Goal: Task Accomplishment & Management: Complete application form

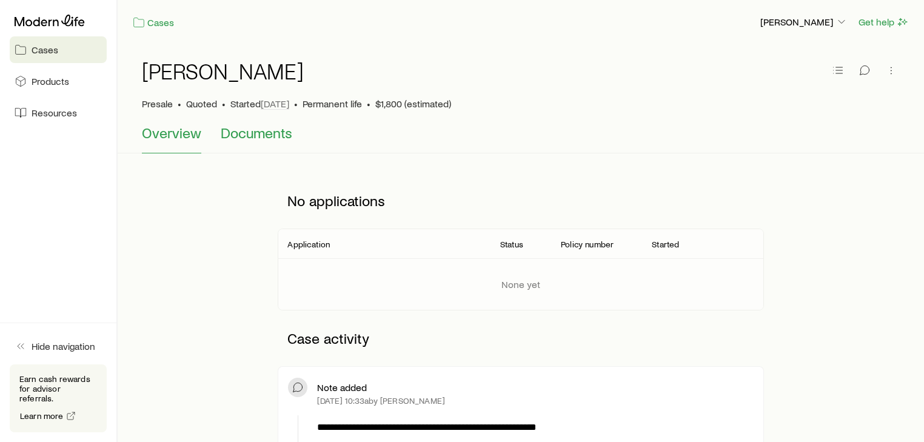
click at [246, 131] on span "Documents" at bounding box center [257, 132] width 72 height 17
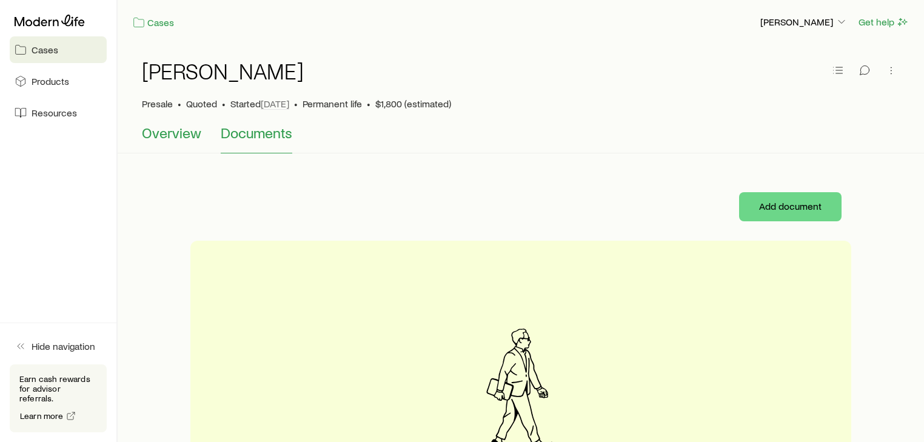
click at [160, 136] on span "Overview" at bounding box center [171, 132] width 59 height 17
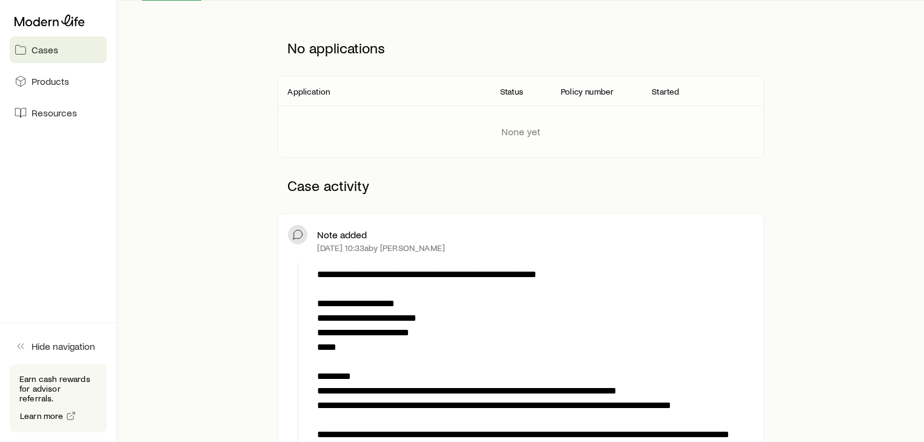
scroll to position [339, 0]
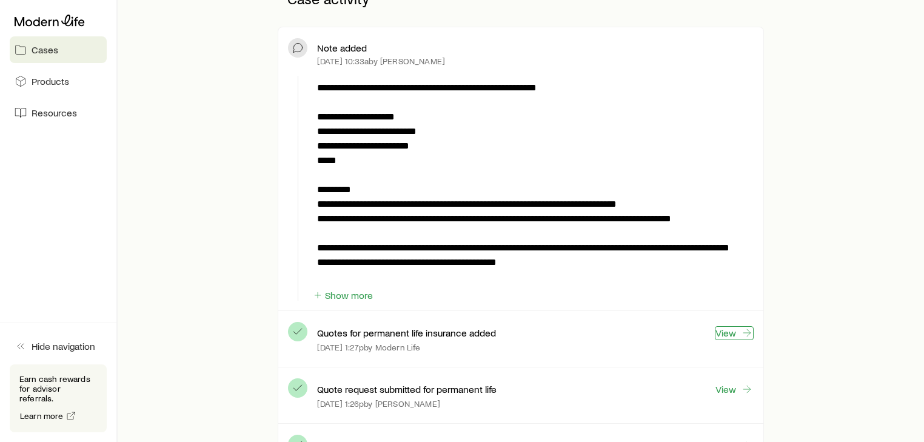
click at [730, 332] on link "View" at bounding box center [733, 333] width 39 height 14
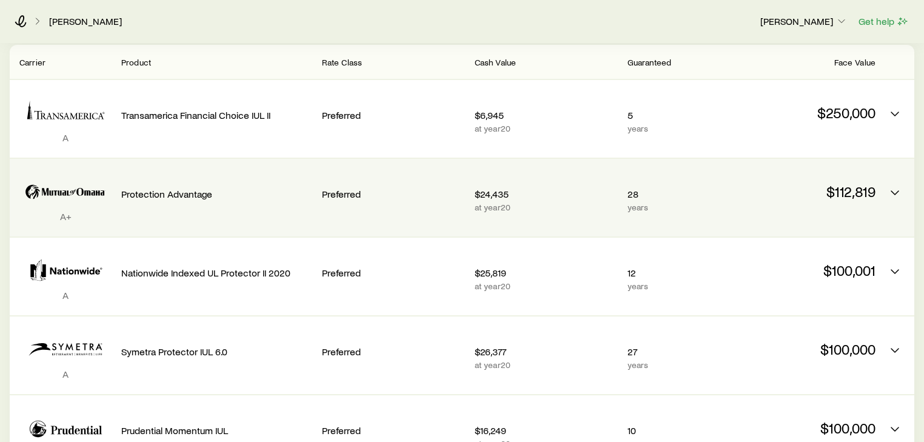
scroll to position [291, 0]
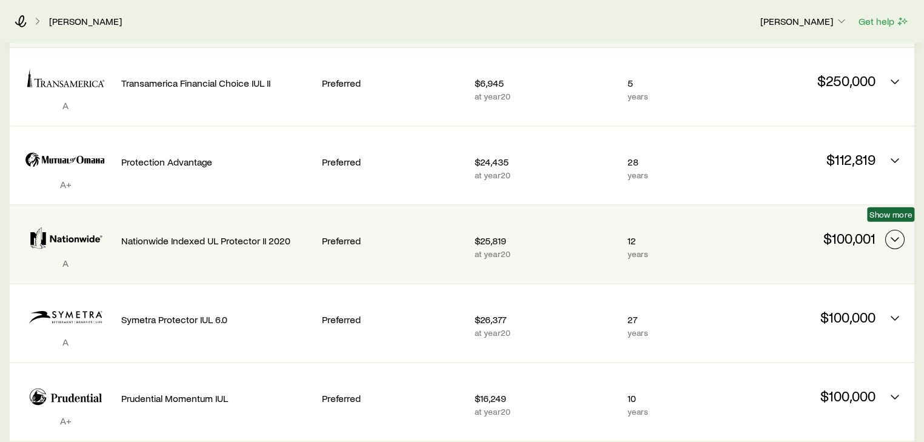
click at [892, 233] on icon "Permanent quotes" at bounding box center [894, 239] width 15 height 15
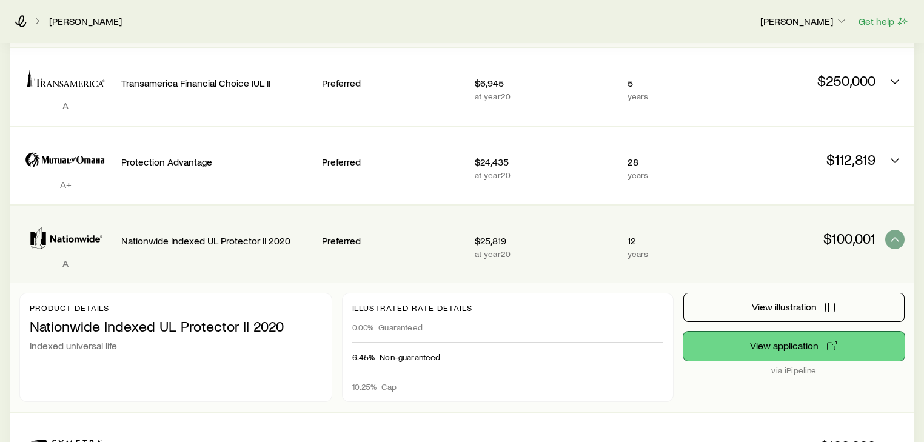
click at [776, 335] on button "View application" at bounding box center [793, 345] width 221 height 29
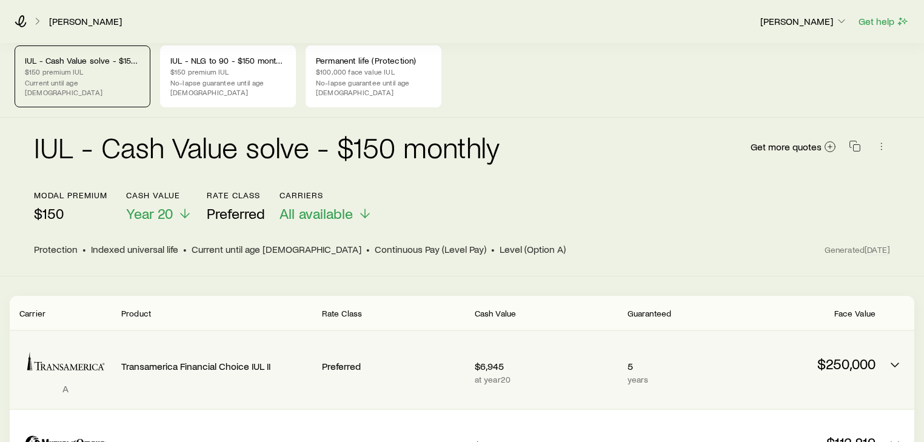
scroll to position [0, 0]
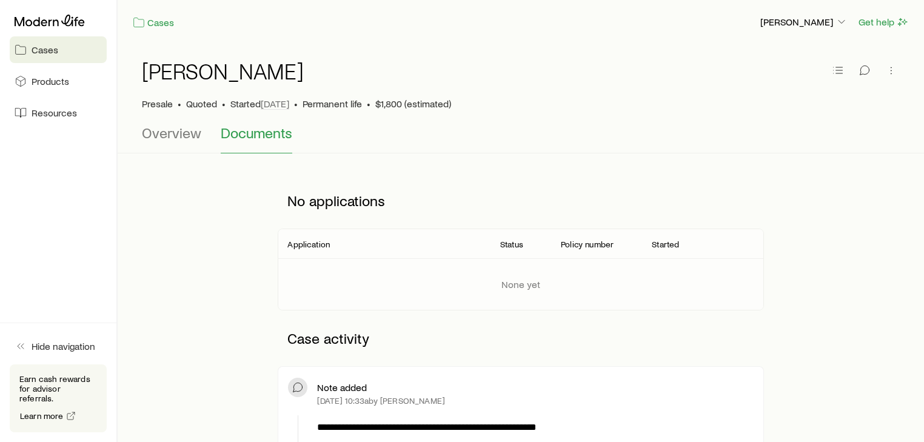
click at [53, 52] on span "Cases" at bounding box center [45, 50] width 27 height 12
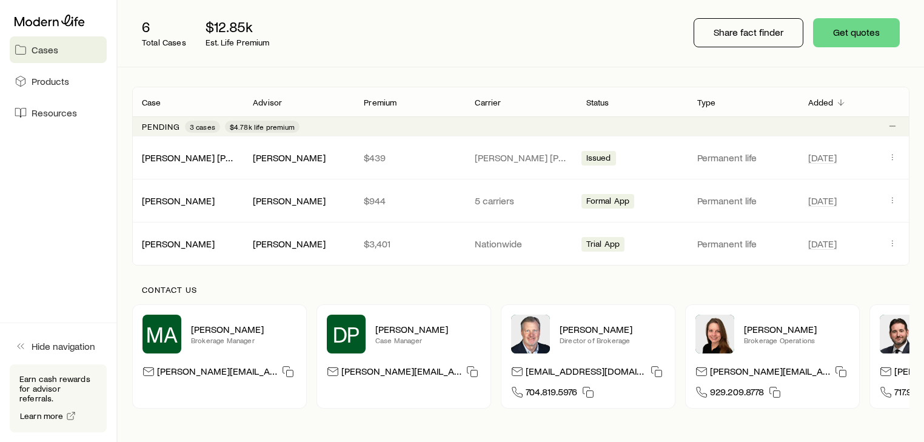
scroll to position [145, 0]
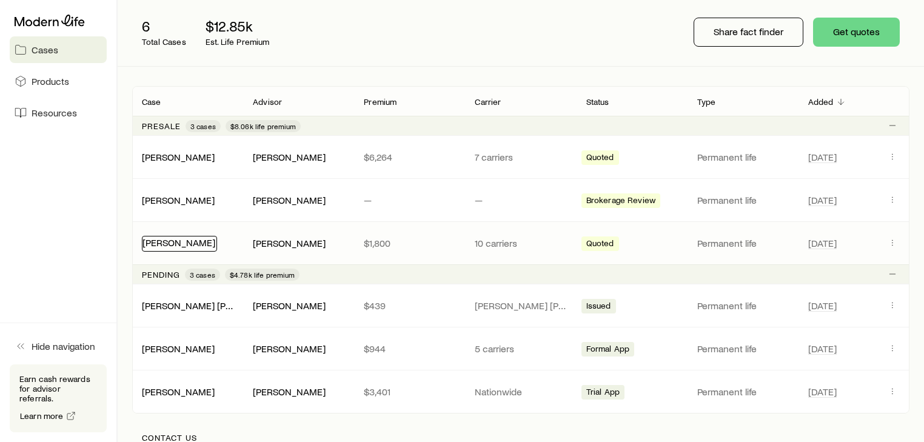
click at [172, 240] on link "[PERSON_NAME]" at bounding box center [178, 242] width 73 height 12
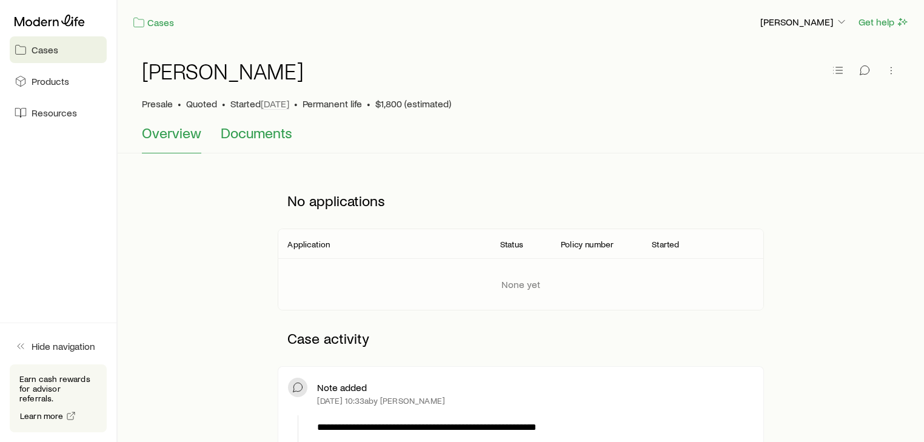
click at [255, 132] on span "Documents" at bounding box center [257, 132] width 72 height 17
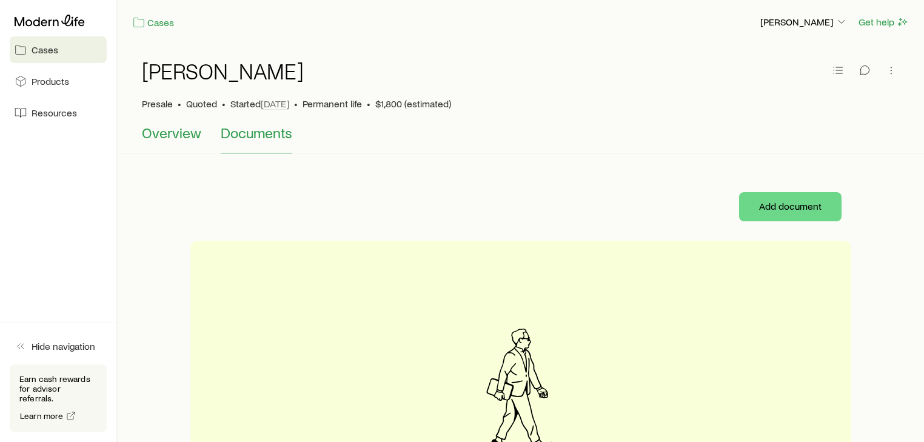
click at [182, 136] on span "Overview" at bounding box center [171, 132] width 59 height 17
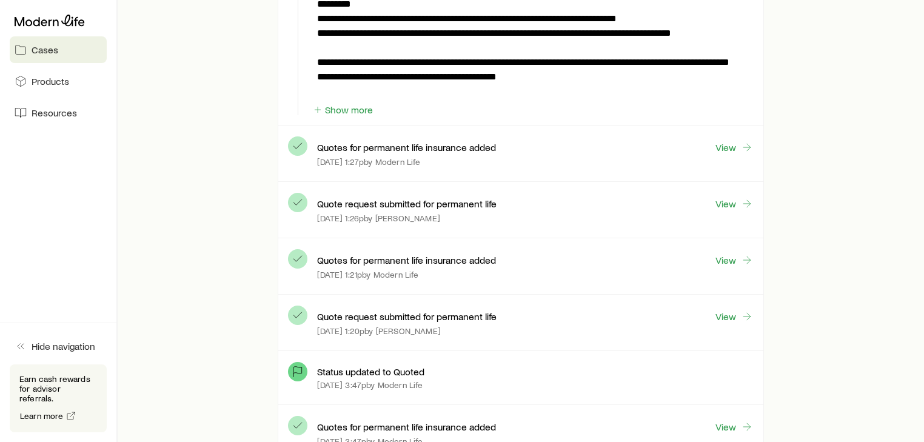
scroll to position [582, 0]
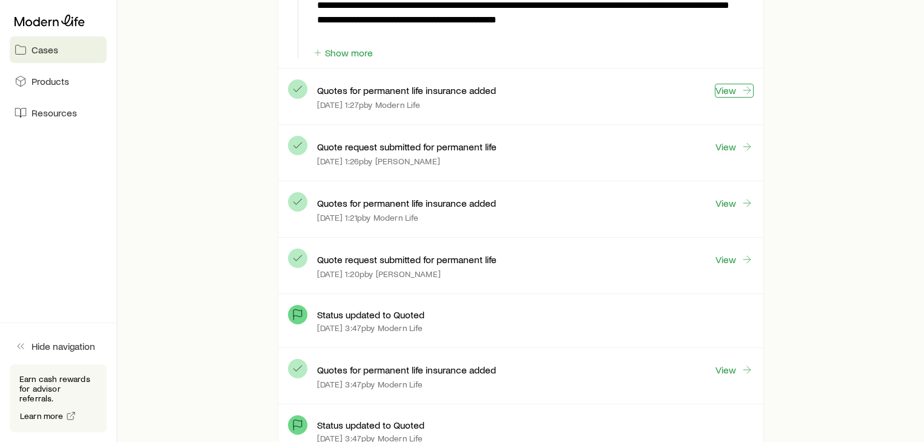
click at [733, 88] on link "View" at bounding box center [733, 91] width 39 height 14
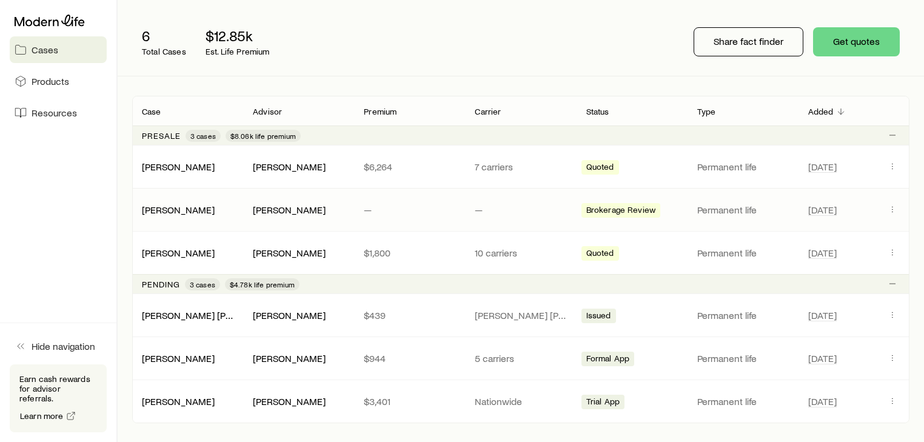
scroll to position [145, 0]
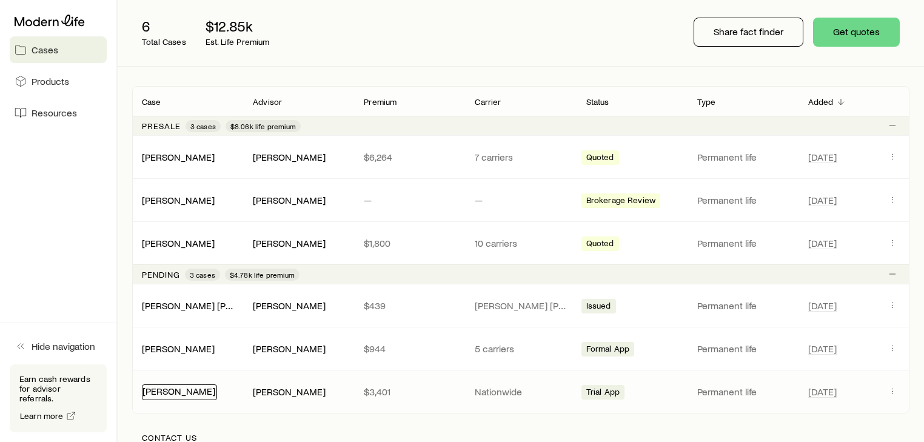
click at [182, 392] on link "[PERSON_NAME]" at bounding box center [178, 391] width 73 height 12
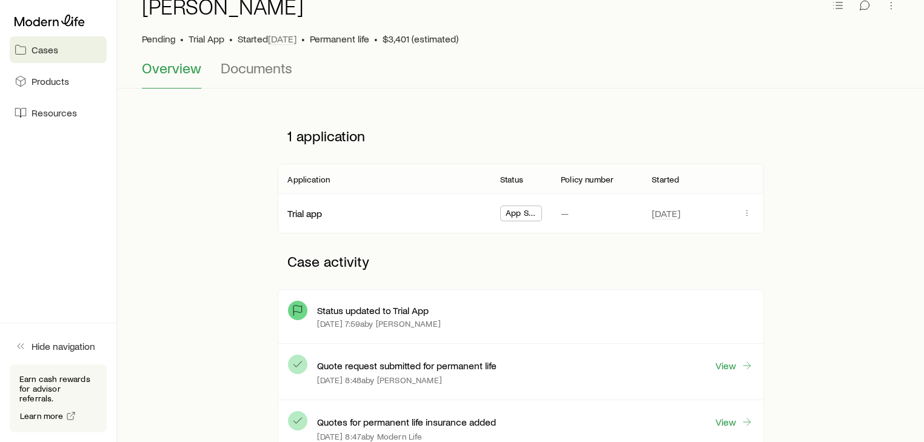
scroll to position [48, 0]
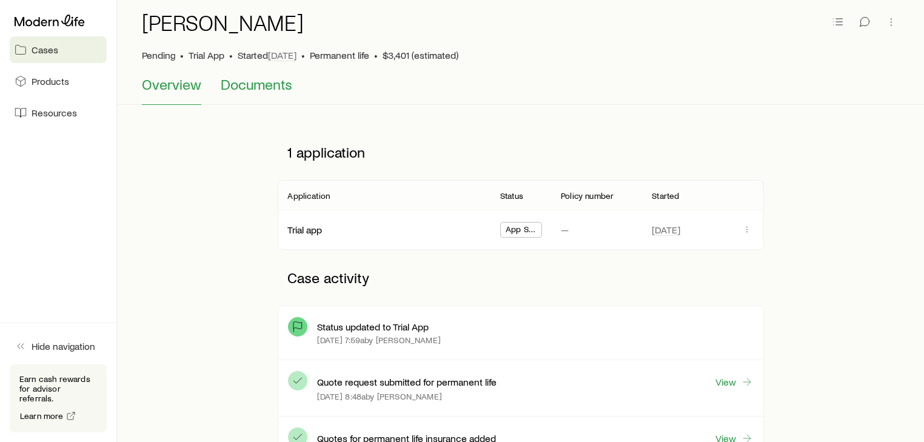
click at [253, 83] on span "Documents" at bounding box center [257, 84] width 72 height 17
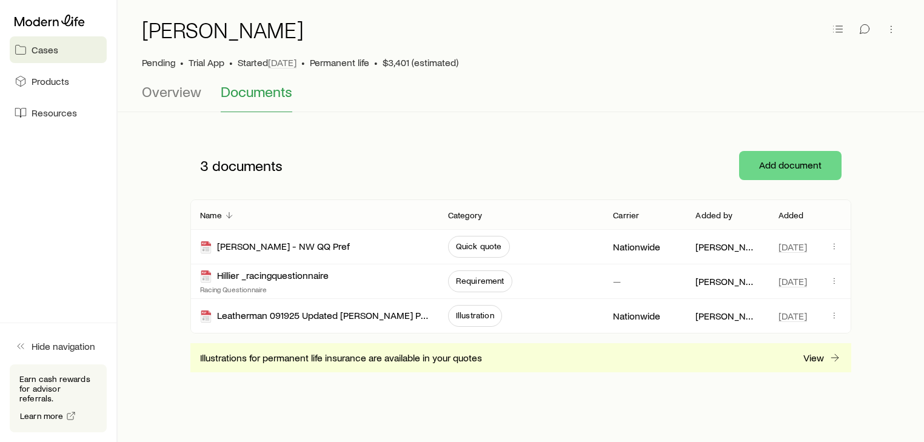
scroll to position [48, 0]
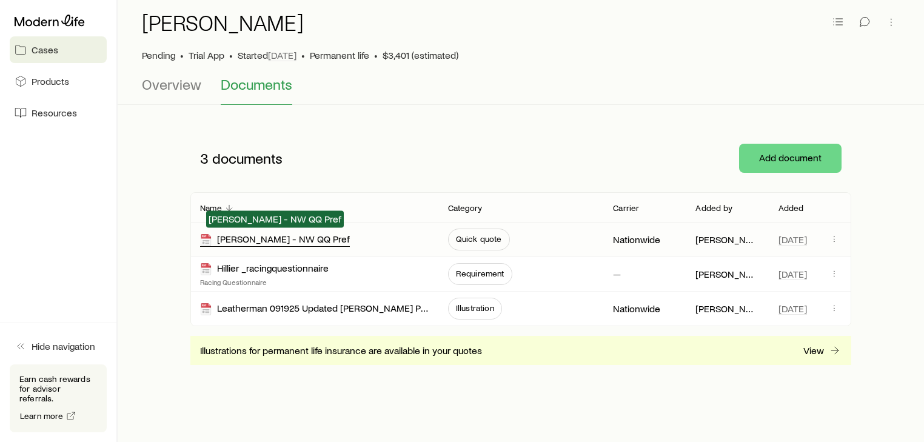
click at [228, 239] on div "[PERSON_NAME] - NW QQ Pref" at bounding box center [275, 240] width 150 height 14
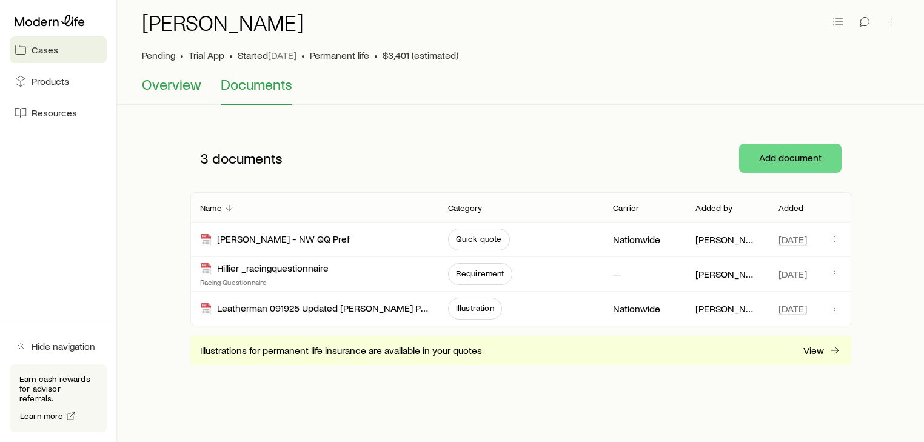
click at [154, 84] on span "Overview" at bounding box center [171, 84] width 59 height 17
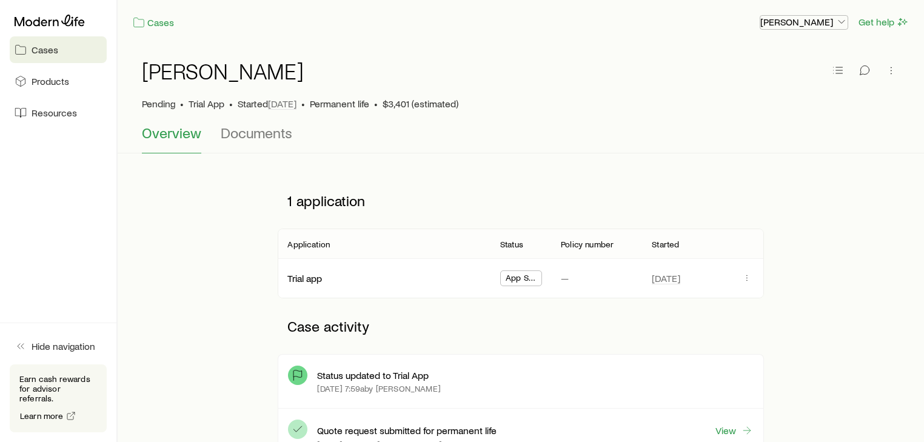
click at [802, 19] on p "[PERSON_NAME]" at bounding box center [803, 22] width 87 height 12
click at [764, 113] on span "Track payments" at bounding box center [763, 114] width 67 height 12
click at [58, 82] on span "Products" at bounding box center [51, 81] width 38 height 12
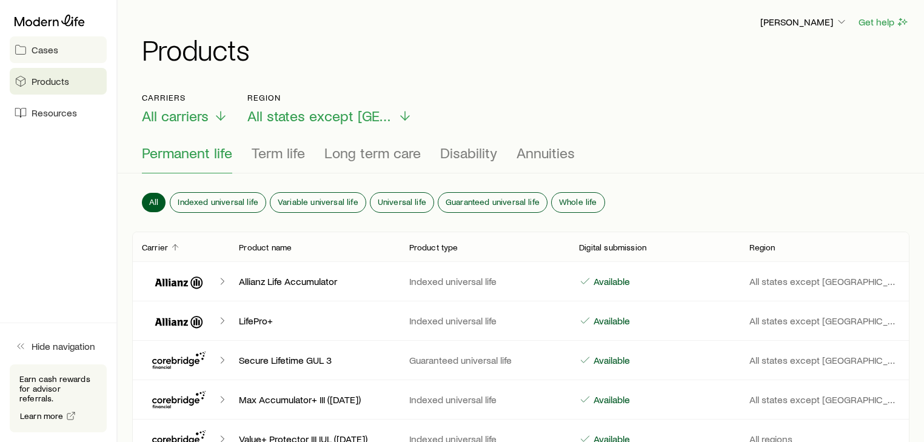
click at [45, 48] on span "Cases" at bounding box center [45, 50] width 27 height 12
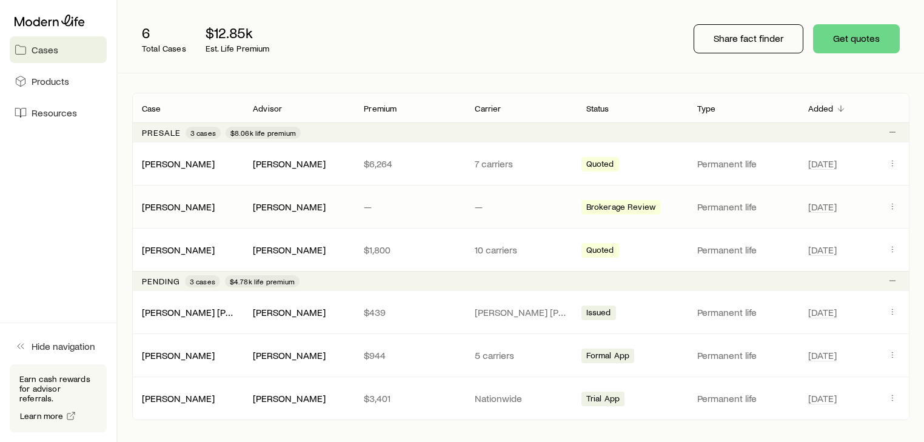
scroll to position [145, 0]
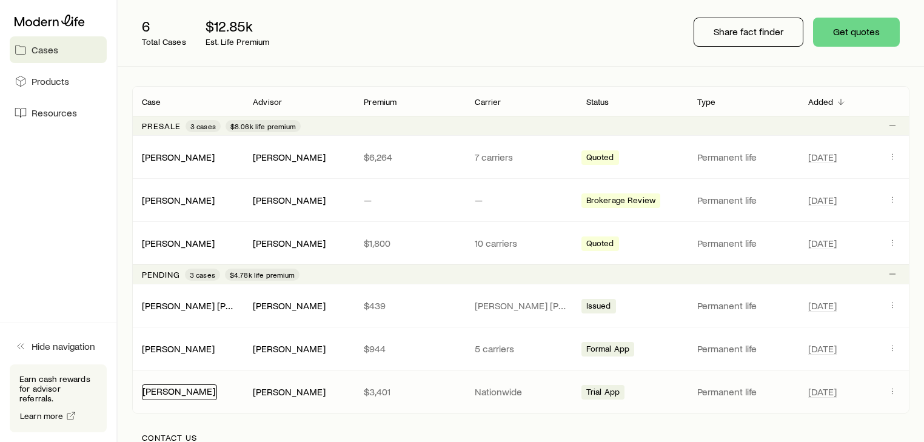
click at [186, 389] on link "[PERSON_NAME]" at bounding box center [178, 391] width 73 height 12
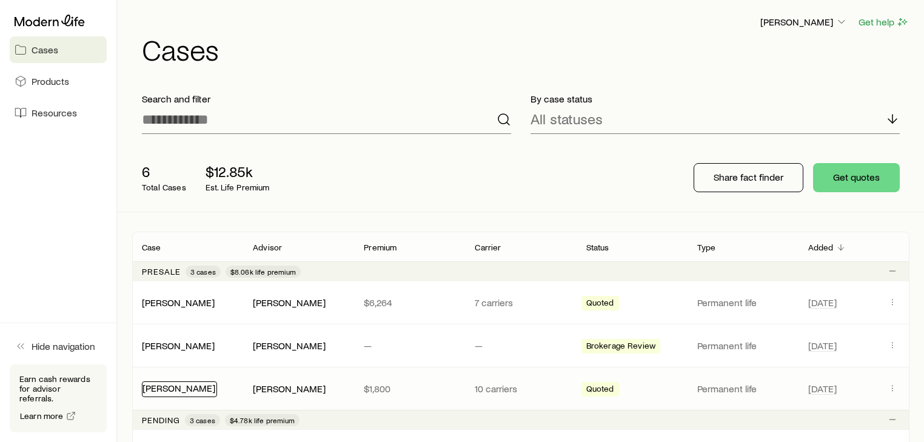
click at [175, 385] on link "[PERSON_NAME]" at bounding box center [178, 388] width 73 height 12
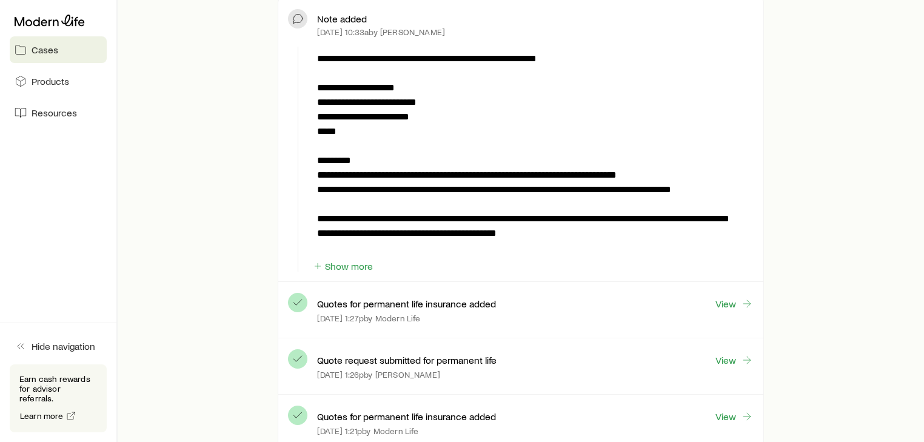
scroll to position [388, 0]
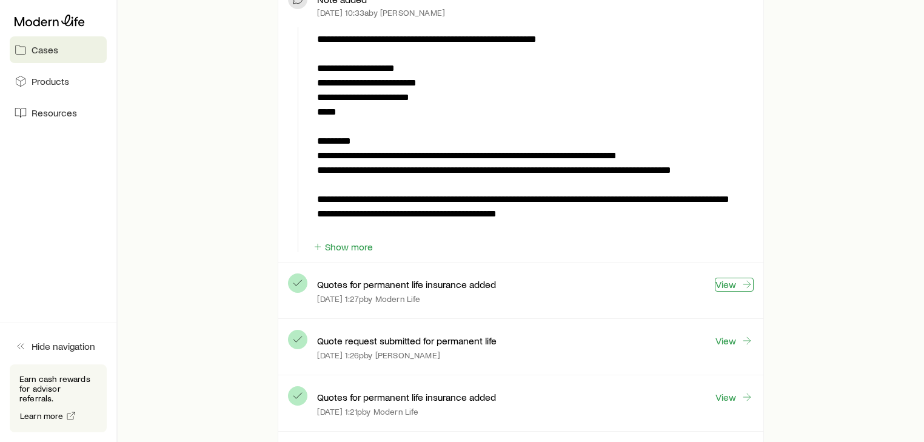
click at [721, 282] on link "View" at bounding box center [733, 285] width 39 height 14
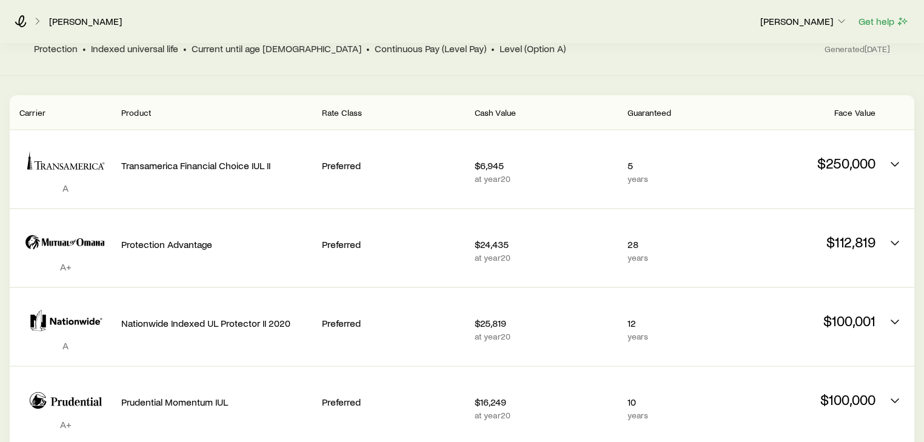
scroll to position [291, 0]
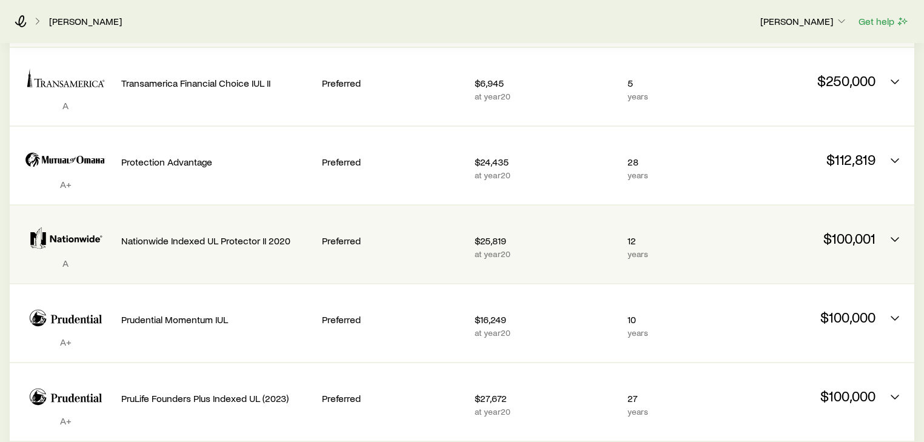
click at [856, 230] on p "$100,001" at bounding box center [803, 238] width 143 height 17
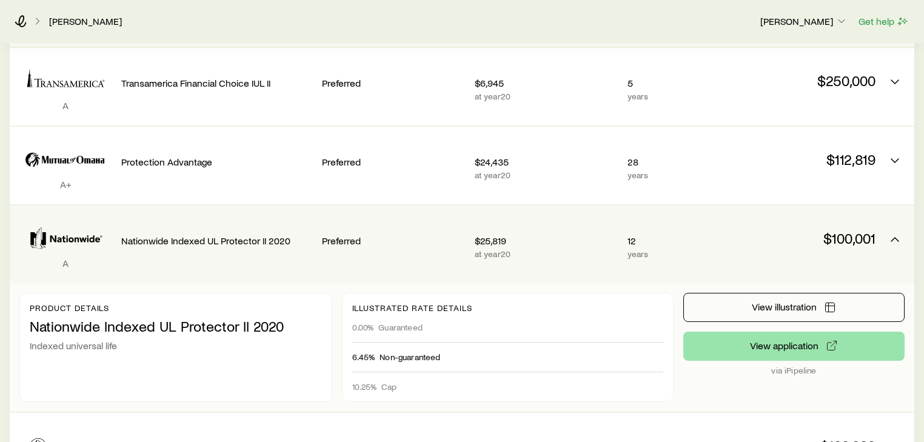
scroll to position [339, 0]
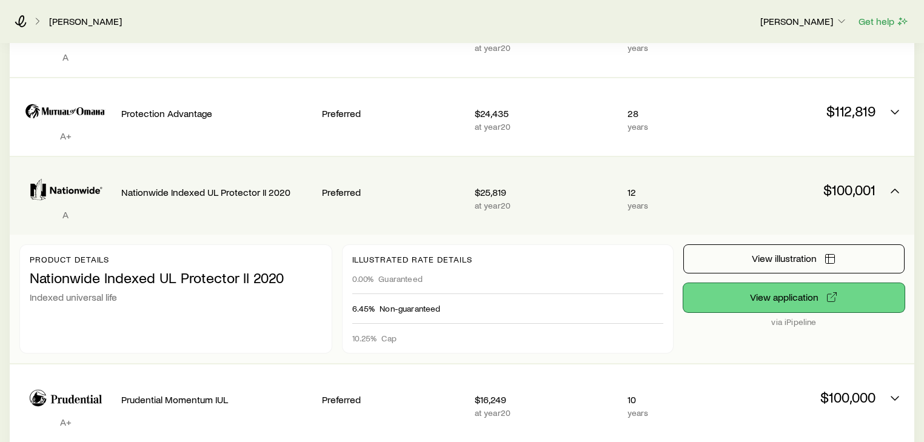
click at [775, 288] on button "View application" at bounding box center [793, 297] width 221 height 29
click at [822, 287] on button "View application" at bounding box center [793, 297] width 221 height 29
